Goal: Check status: Check status

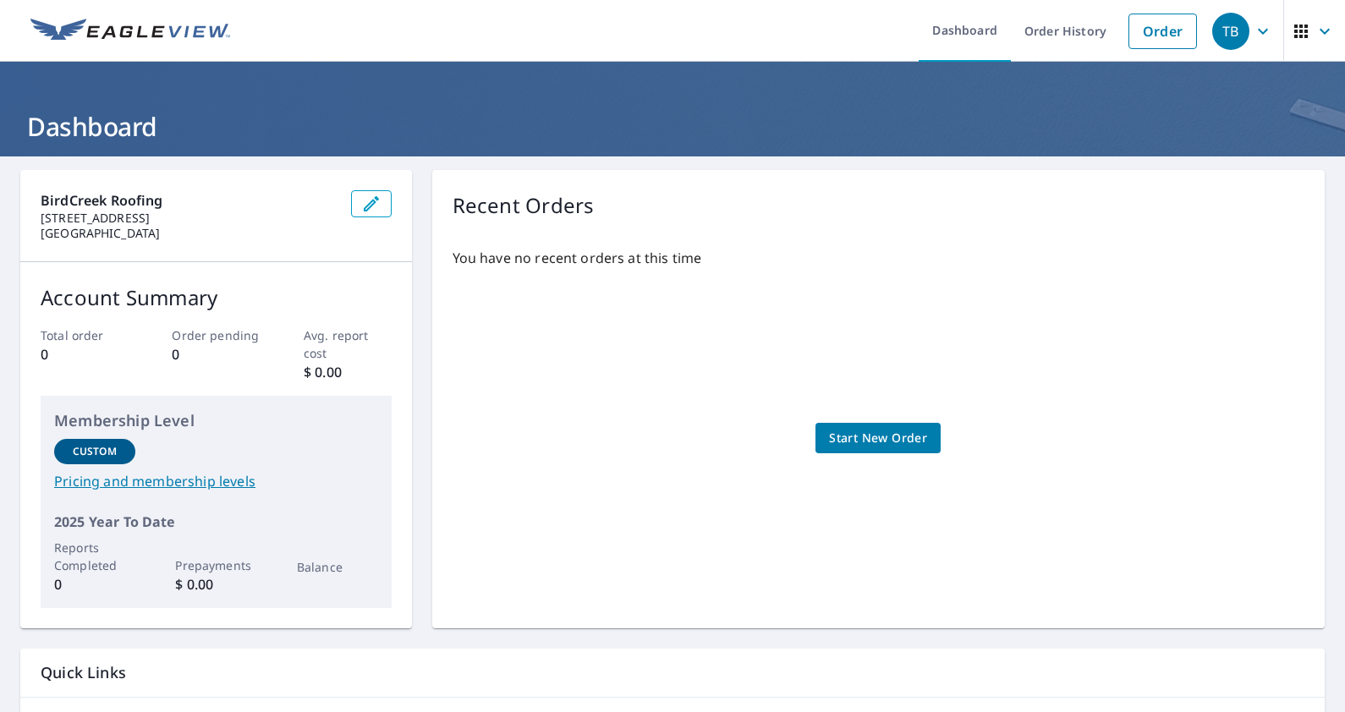
scroll to position [109, 0]
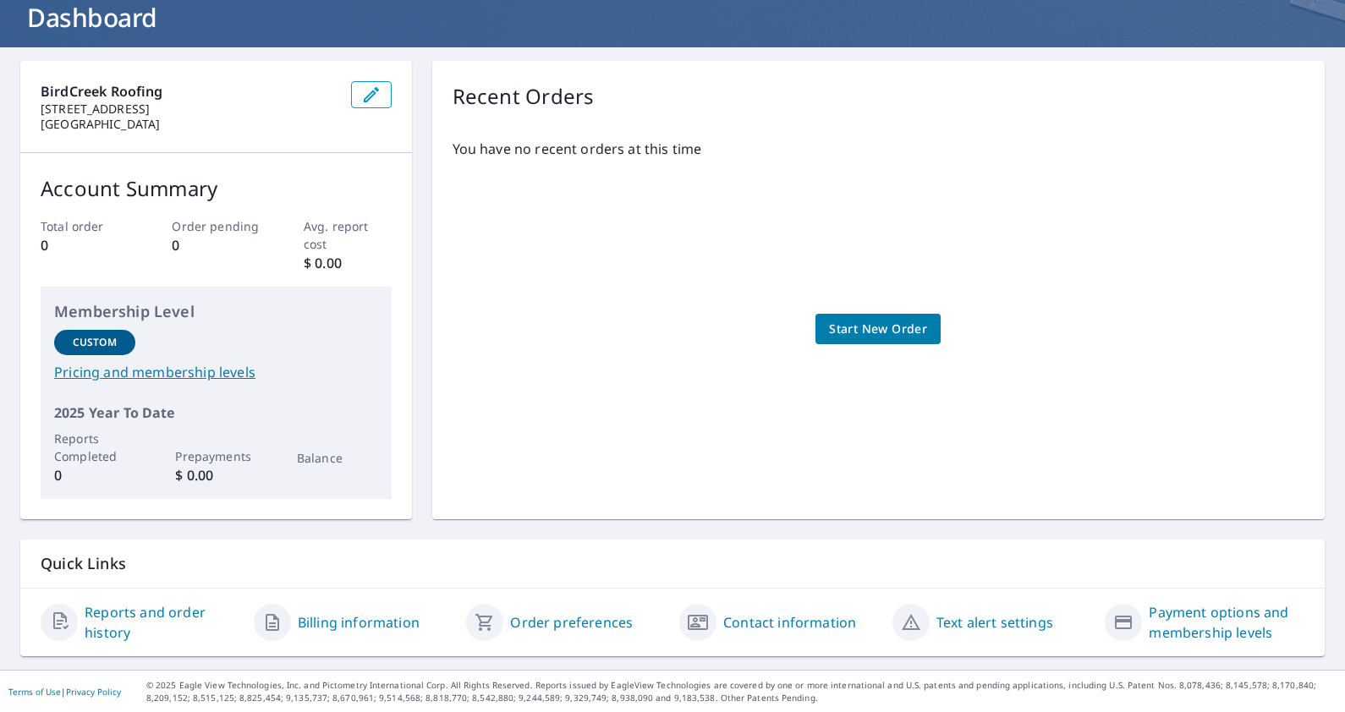
click at [162, 613] on link "Reports and order history" at bounding box center [163, 622] width 156 height 41
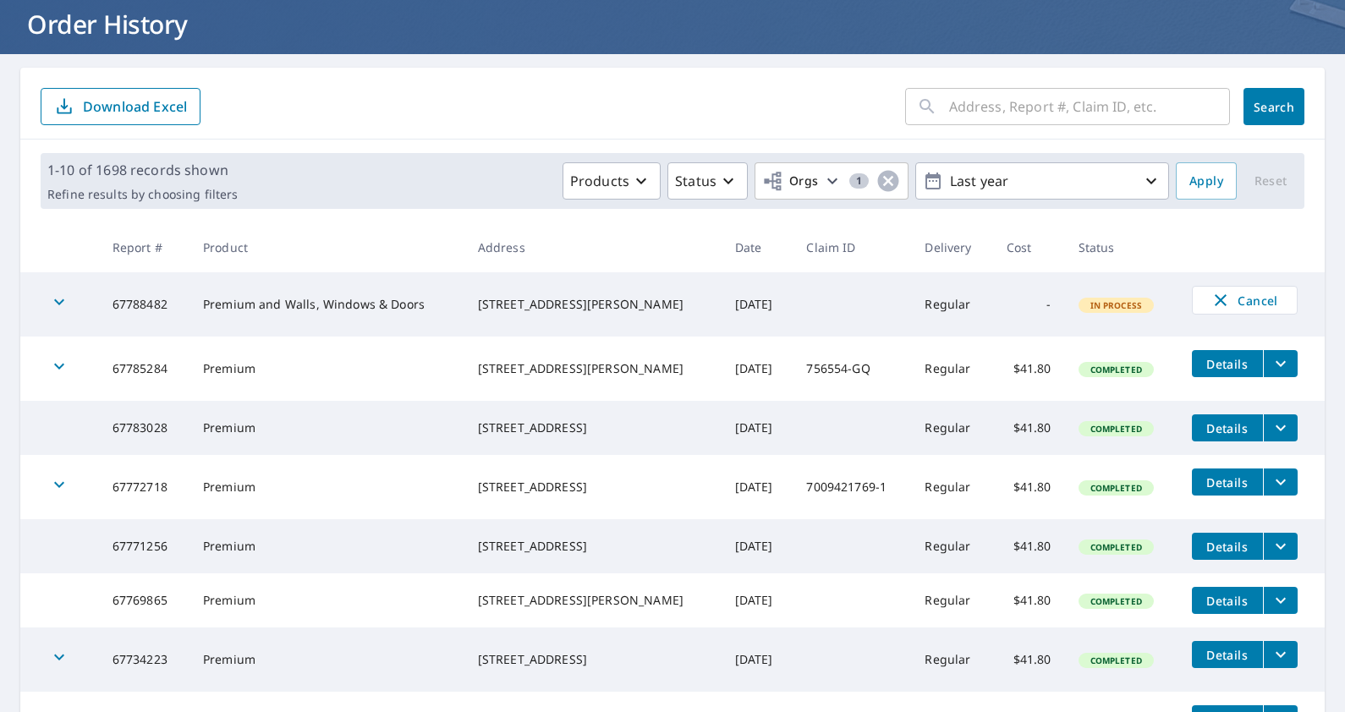
scroll to position [104, 0]
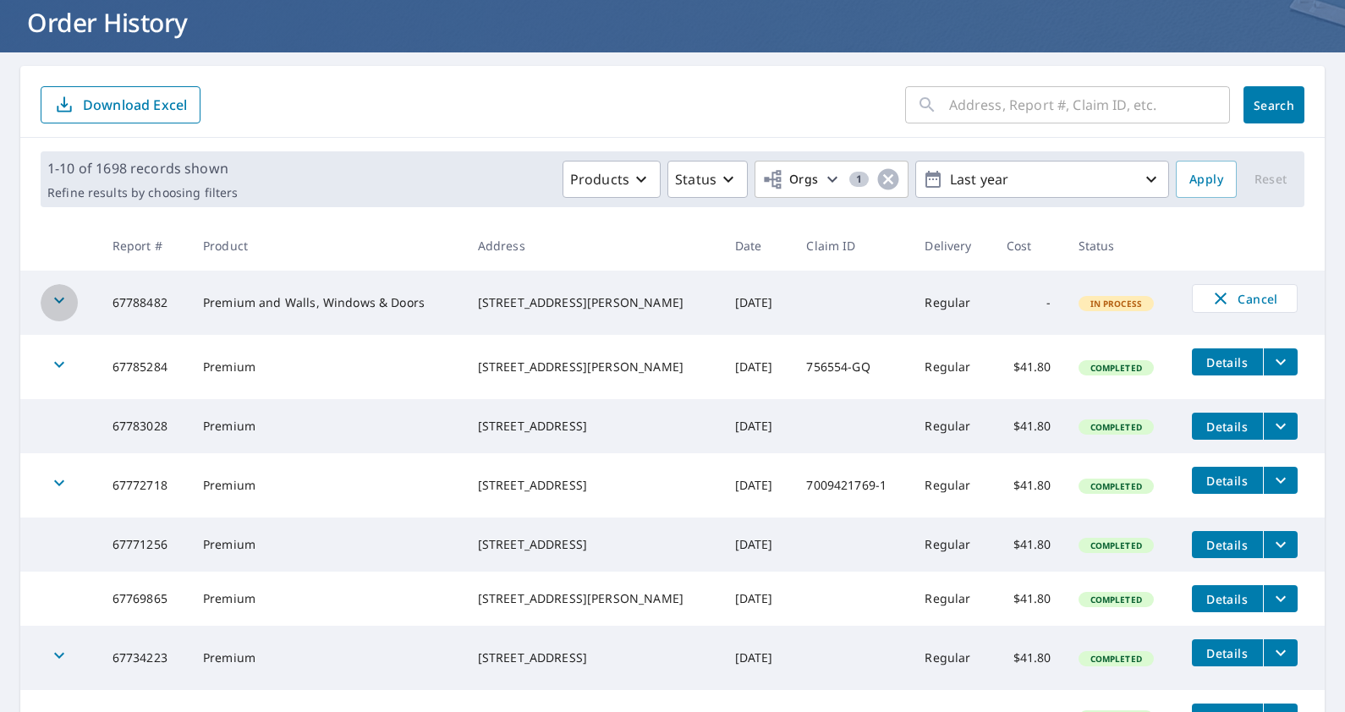
click at [61, 303] on icon "button" at bounding box center [59, 300] width 20 height 20
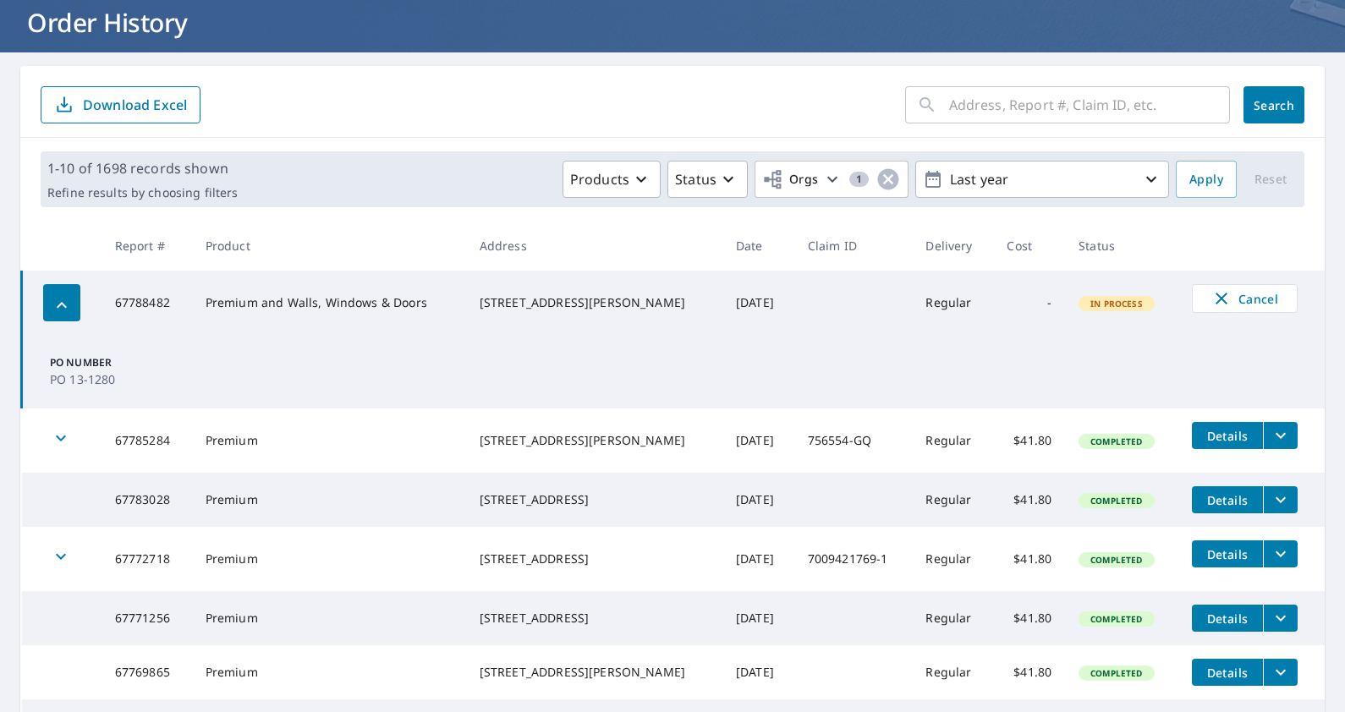
click at [54, 301] on icon "button" at bounding box center [62, 305] width 20 height 20
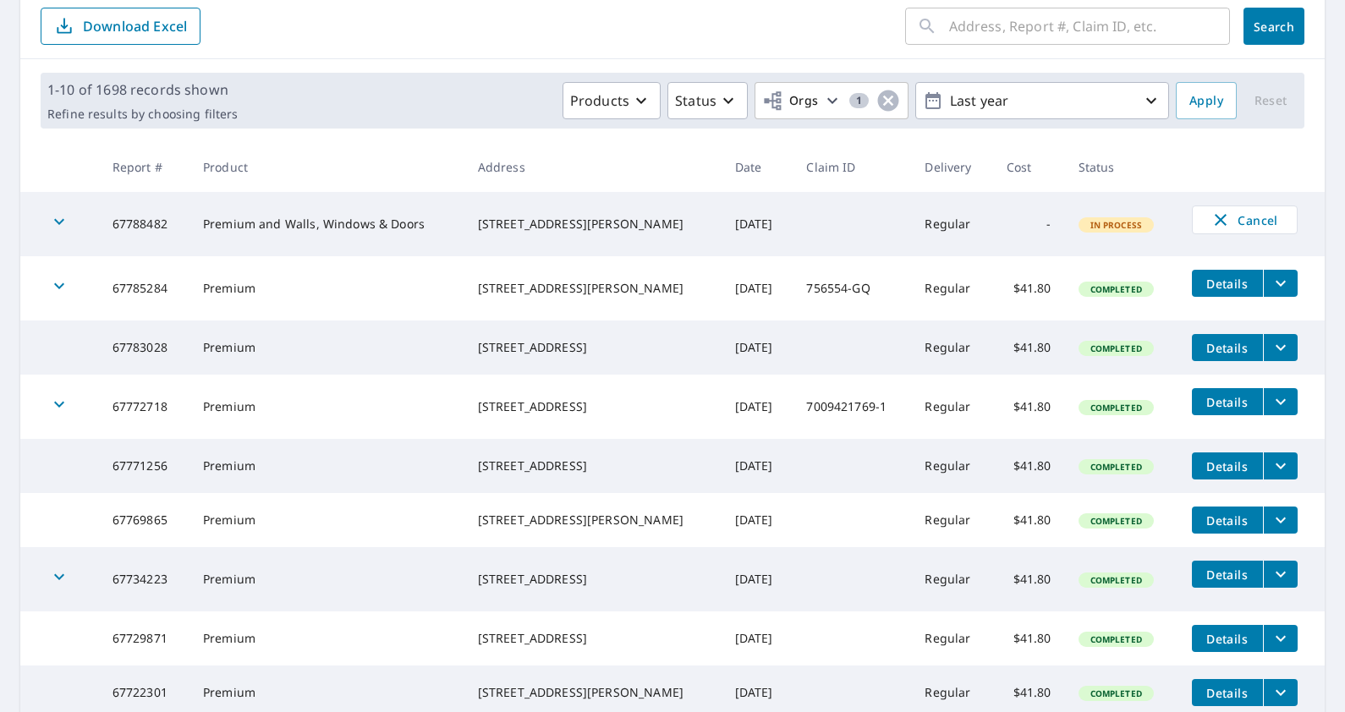
scroll to position [169, 0]
